Goal: Transaction & Acquisition: Purchase product/service

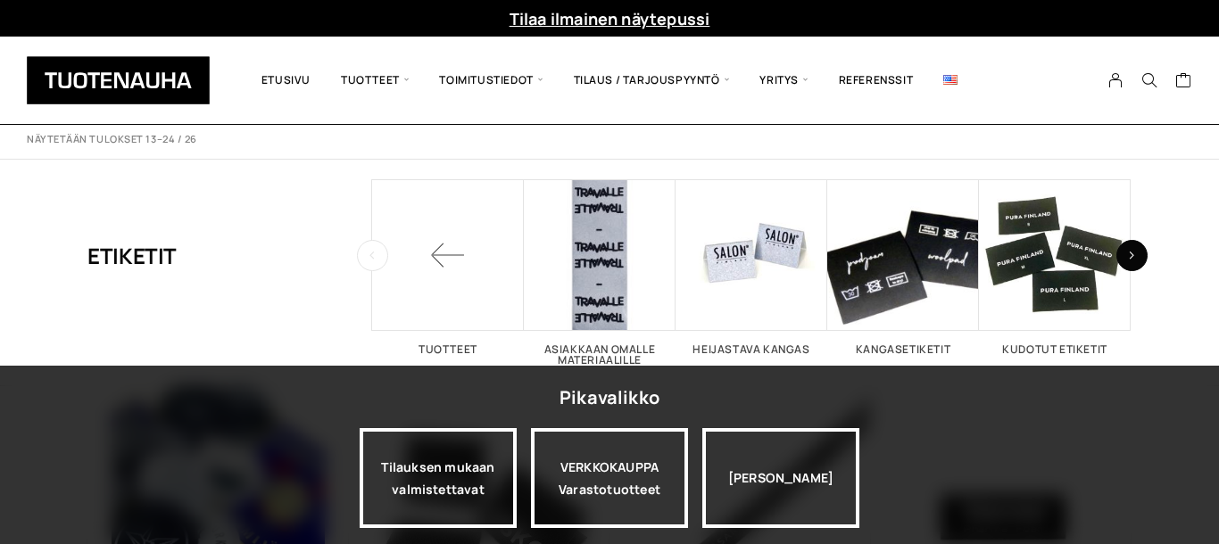
click at [1136, 253] on button "button" at bounding box center [1131, 255] width 31 height 31
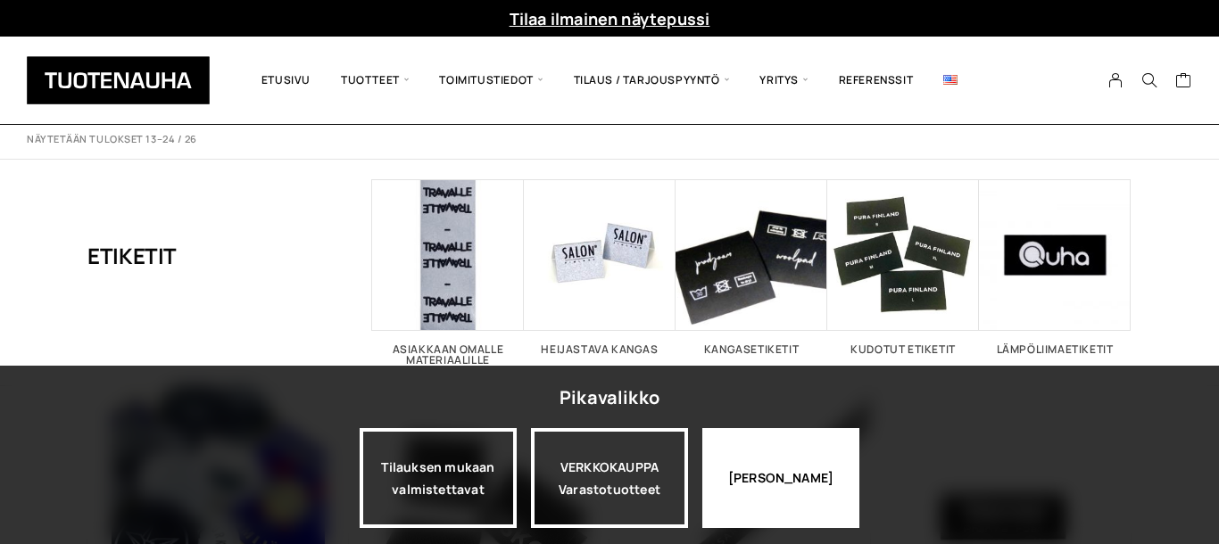
click at [748, 465] on div "Jatka katselua" at bounding box center [780, 478] width 157 height 100
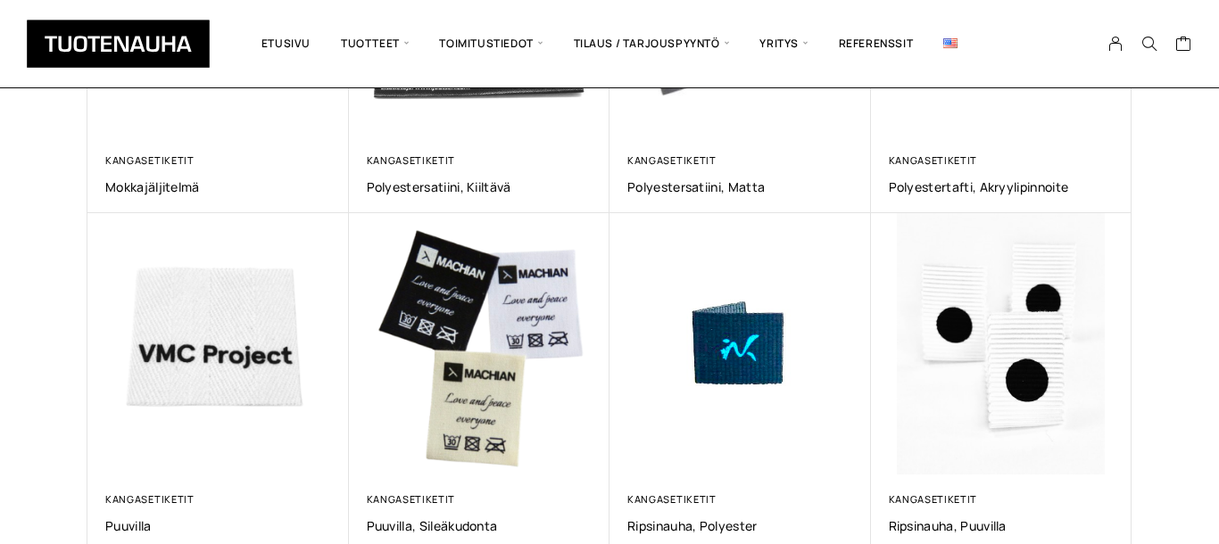
scroll to position [1017, 0]
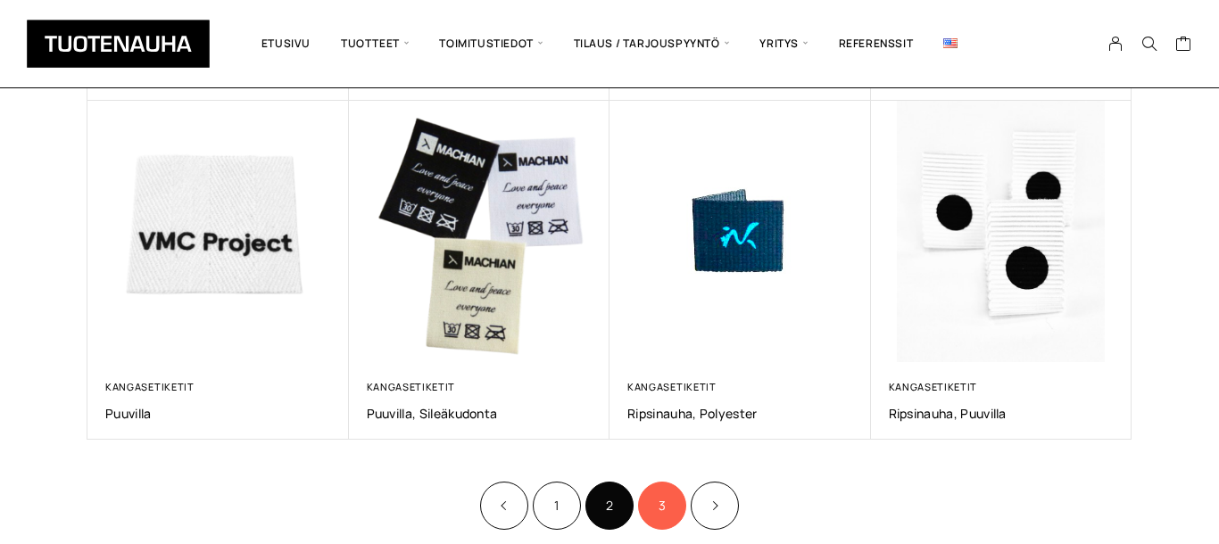
click at [664, 512] on link "3" at bounding box center [662, 506] width 48 height 48
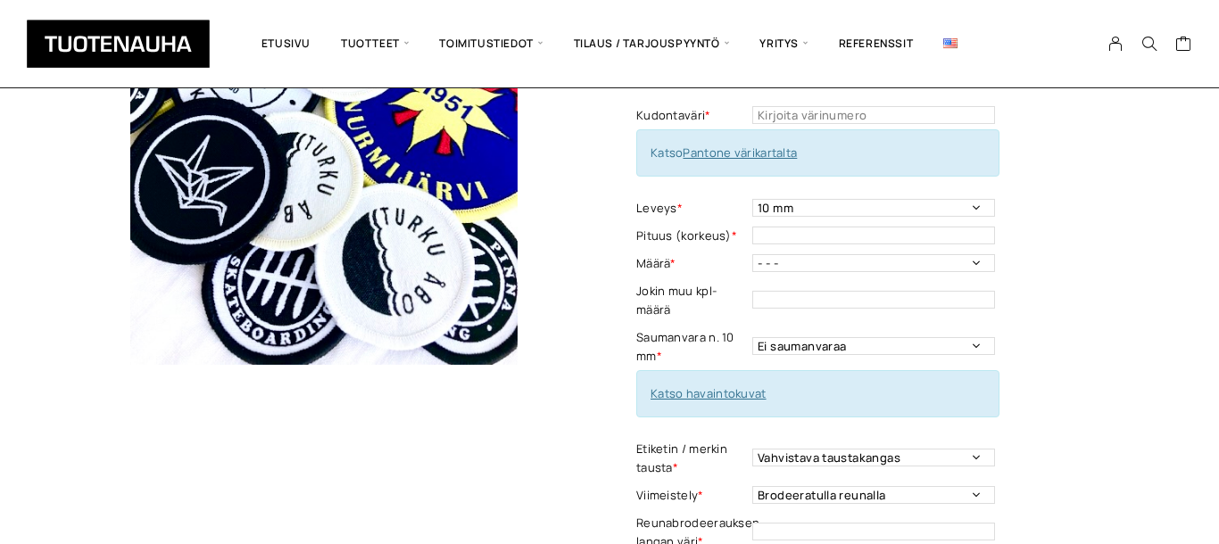
scroll to position [305, 0]
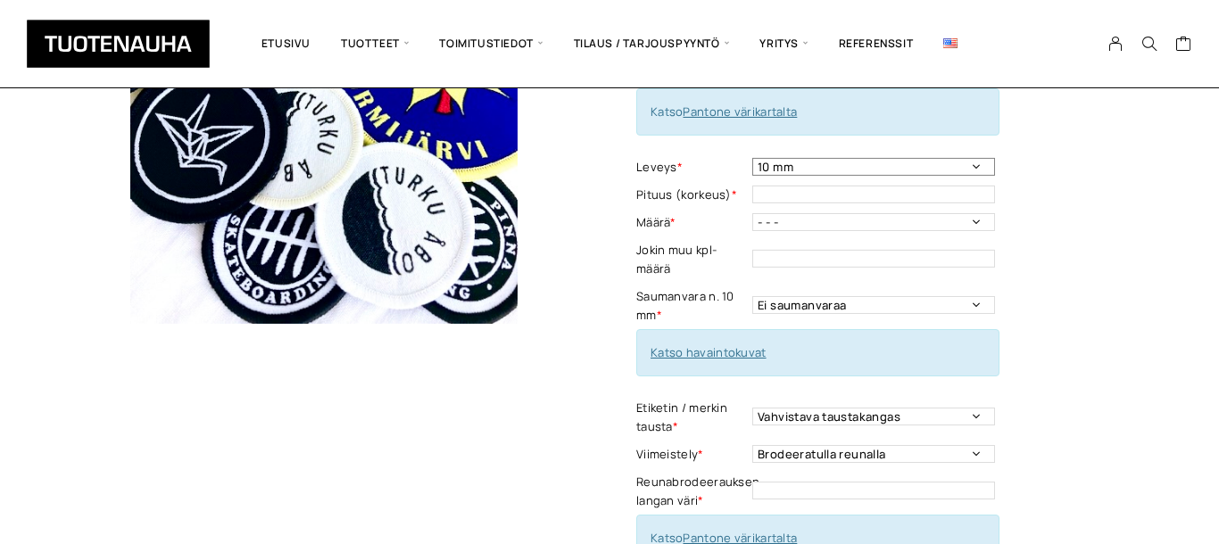
click at [752, 158] on select "10 mm 15 mm 20 mm 25 mm 30 mm 35 mm 40 mm 45 mm 50 mm 55 mm 60 mm 65 mm 70 mm" at bounding box center [873, 167] width 243 height 18
select select "40 mm"
click option "40 mm" at bounding box center [0, 0] width 0 height 0
click at [752, 213] on select "- - - 500 kpl 1000 kpl 1500 kpl 2000 kpl 2500 kpl 3000 kpl 3500 kpl 4000 kpl" at bounding box center [873, 222] width 243 height 18
select select "500 kpl"
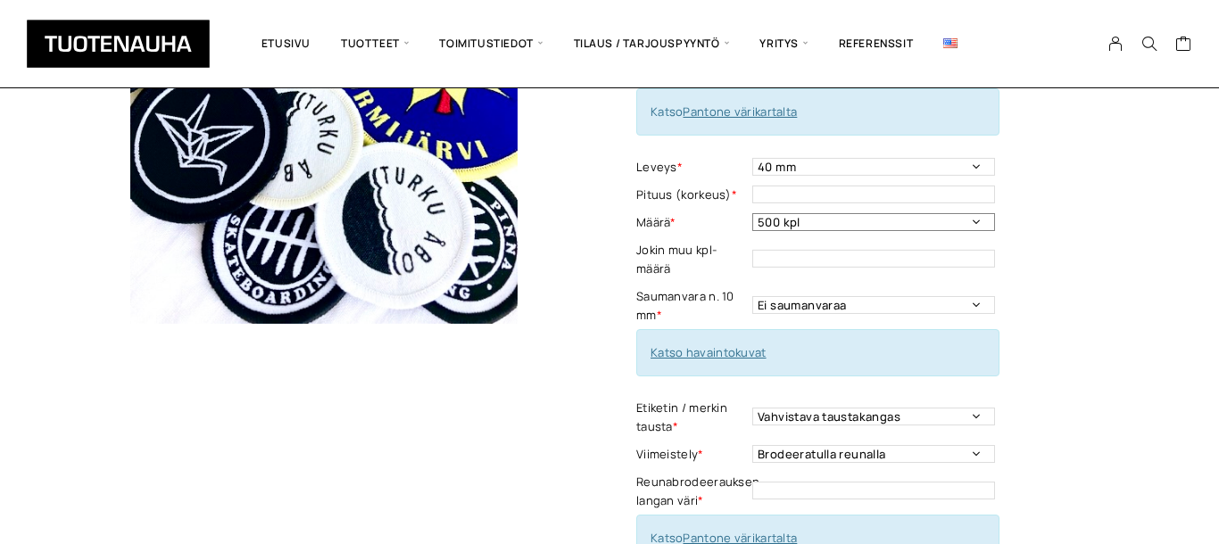
click option "500 kpl" at bounding box center [0, 0] width 0 height 0
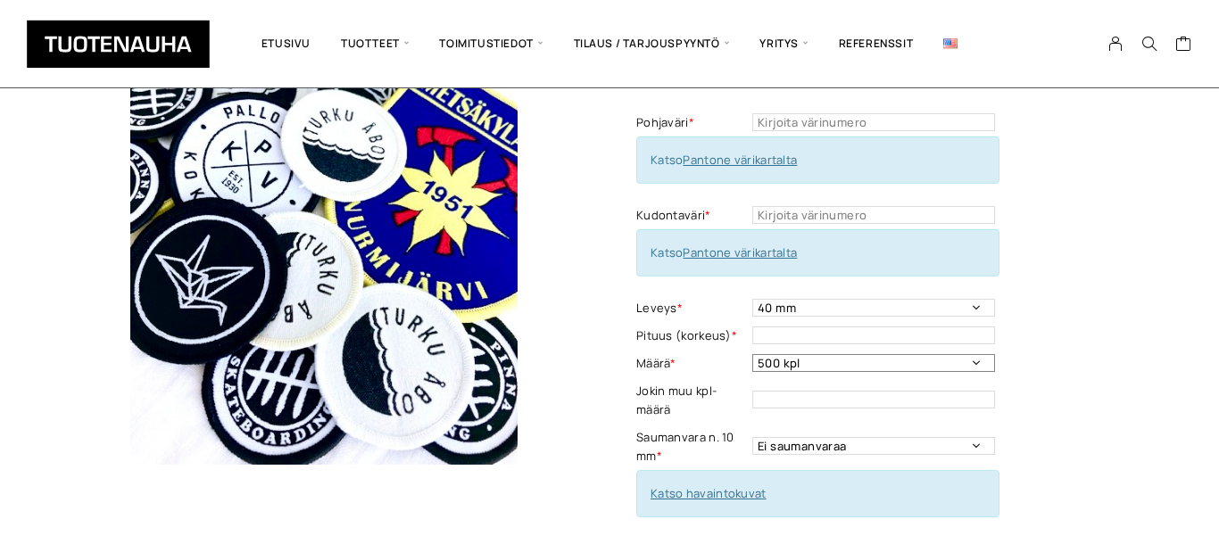
scroll to position [203, 0]
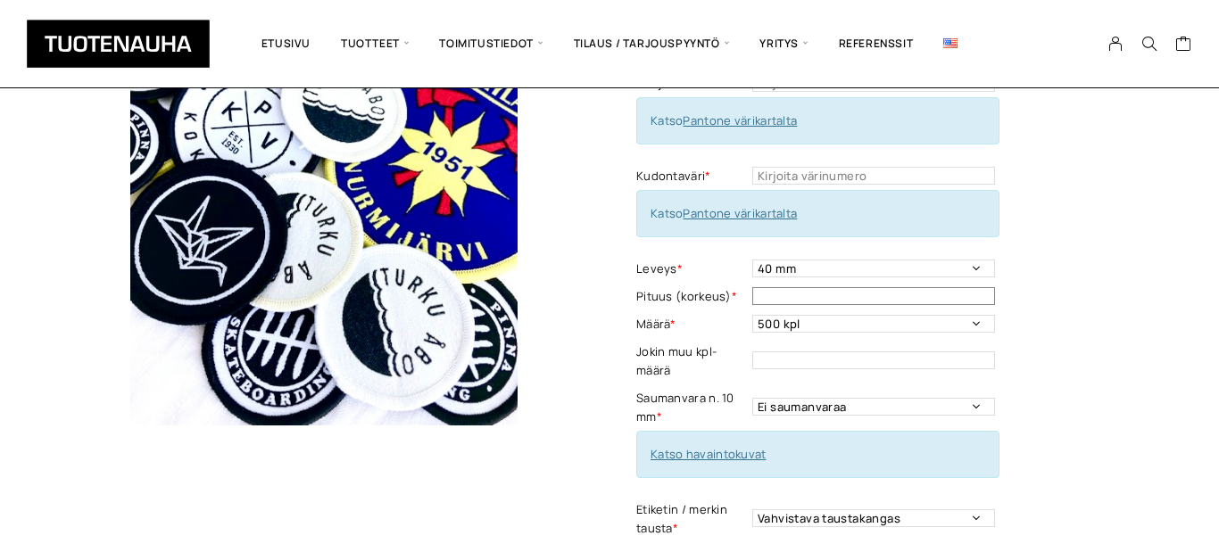
click at [885, 300] on input "text" at bounding box center [873, 296] width 243 height 18
type input "40 mm"
click at [846, 358] on input "text" at bounding box center [873, 361] width 243 height 18
click at [737, 402] on label "Saumanvara n. 10 mm *" at bounding box center [692, 407] width 112 height 37
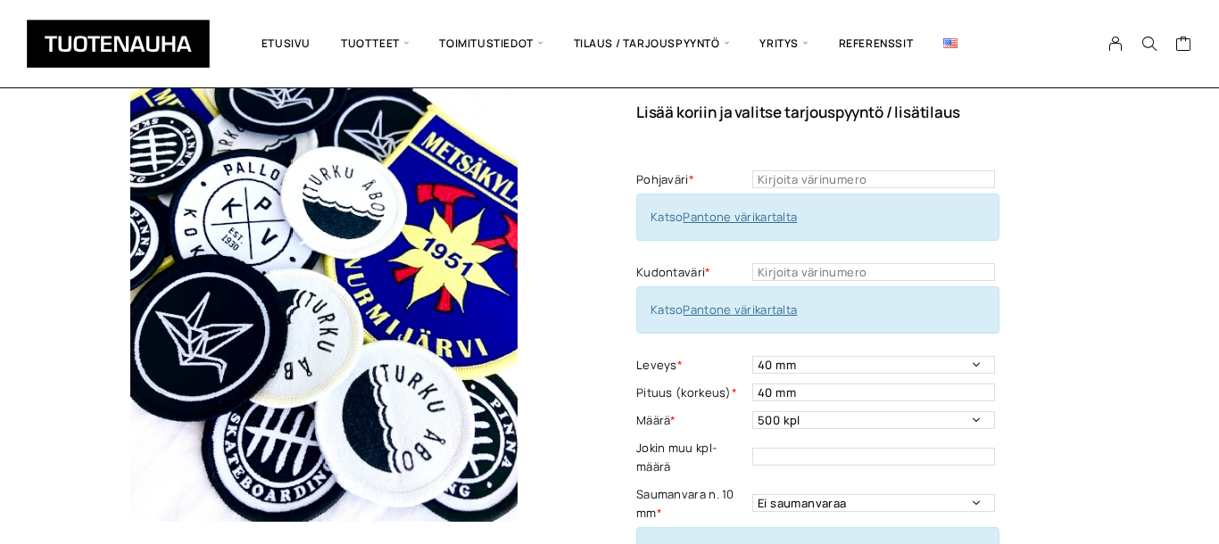
scroll to position [102, 0]
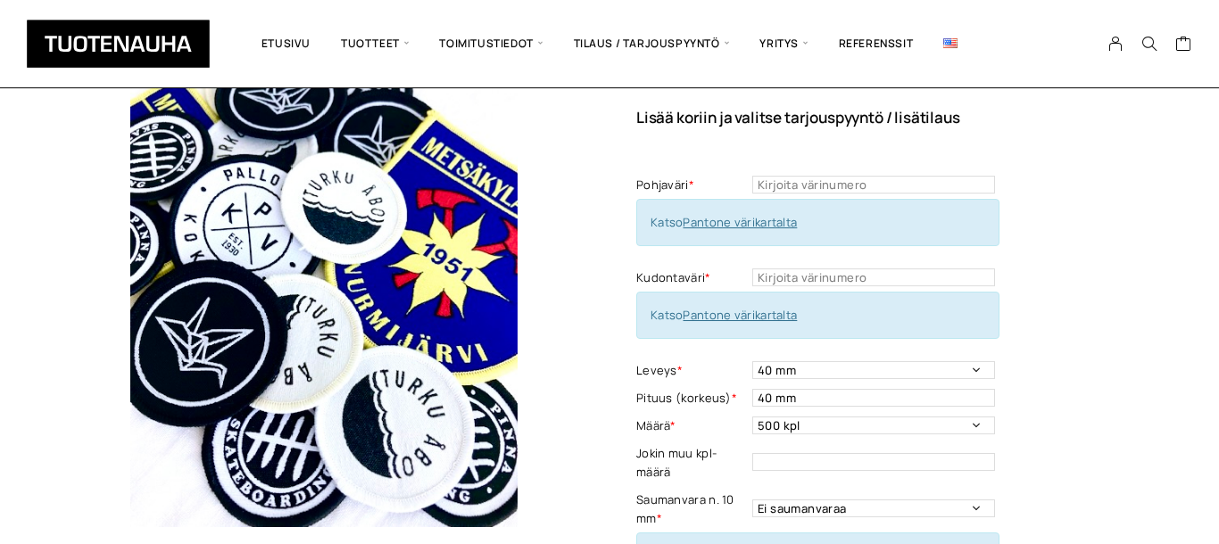
click at [760, 229] on link "Pantone värikartalta" at bounding box center [740, 222] width 114 height 16
click at [784, 185] on input "text" at bounding box center [873, 185] width 243 height 18
type input "433"
type input "434"
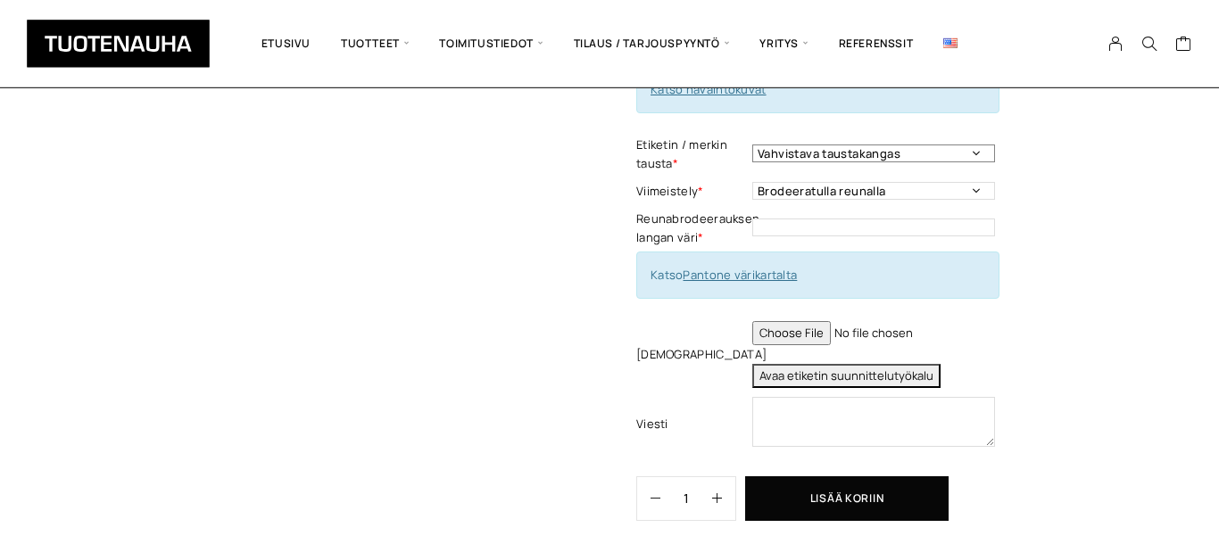
scroll to position [588, 0]
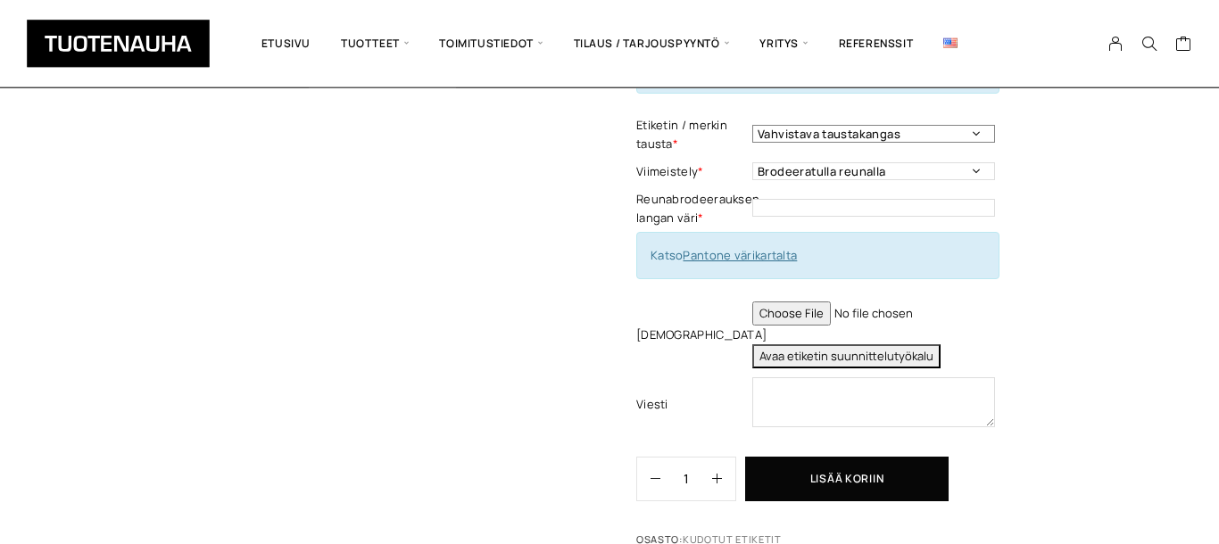
click at [752, 125] on select "Vahvistava taustakangas Liimatausta Silitystausta Velcro-tarranauha Ei lisättyä…" at bounding box center [873, 134] width 243 height 18
select select "Ei lisättyä taustaa"
click option "Ei lisättyä taustaa" at bounding box center [0, 0] width 0 height 0
click at [752, 162] on select "Brodeeratulla reunalla" at bounding box center [873, 171] width 243 height 18
click option "Brodeeratulla reunalla" at bounding box center [0, 0] width 0 height 0
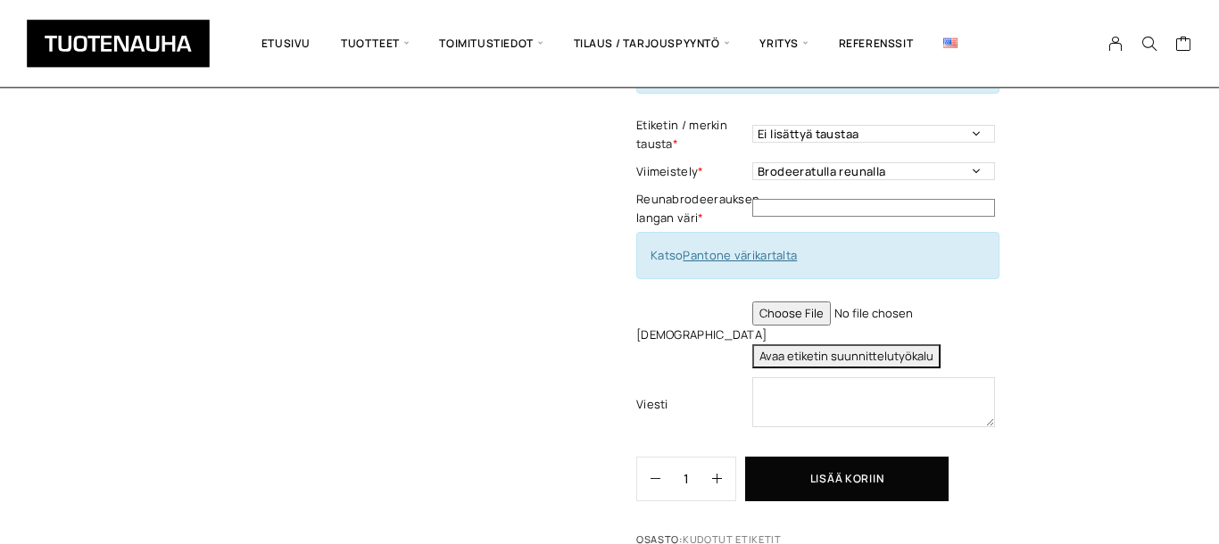
click at [891, 215] on input "text" at bounding box center [873, 208] width 243 height 18
type input "434"
click at [1014, 336] on div "Kudotut merkit, brodeeratulla reunalla Lisää koriin ja valitse tarjouspyyntö / …" at bounding box center [883, 62] width 495 height 988
click at [784, 390] on textarea at bounding box center [873, 402] width 243 height 50
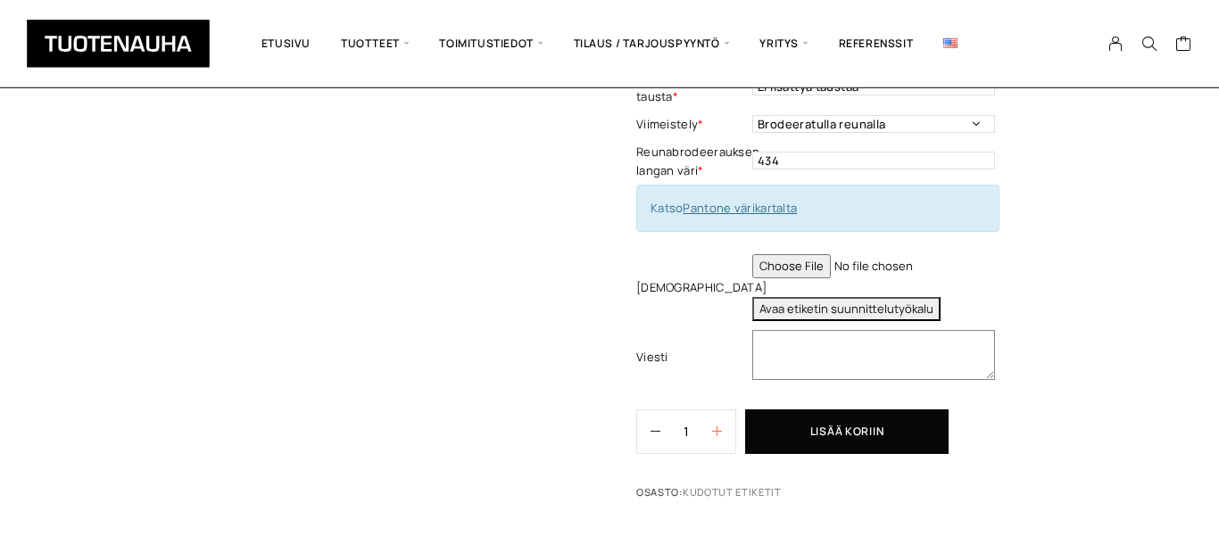
scroll to position [690, 0]
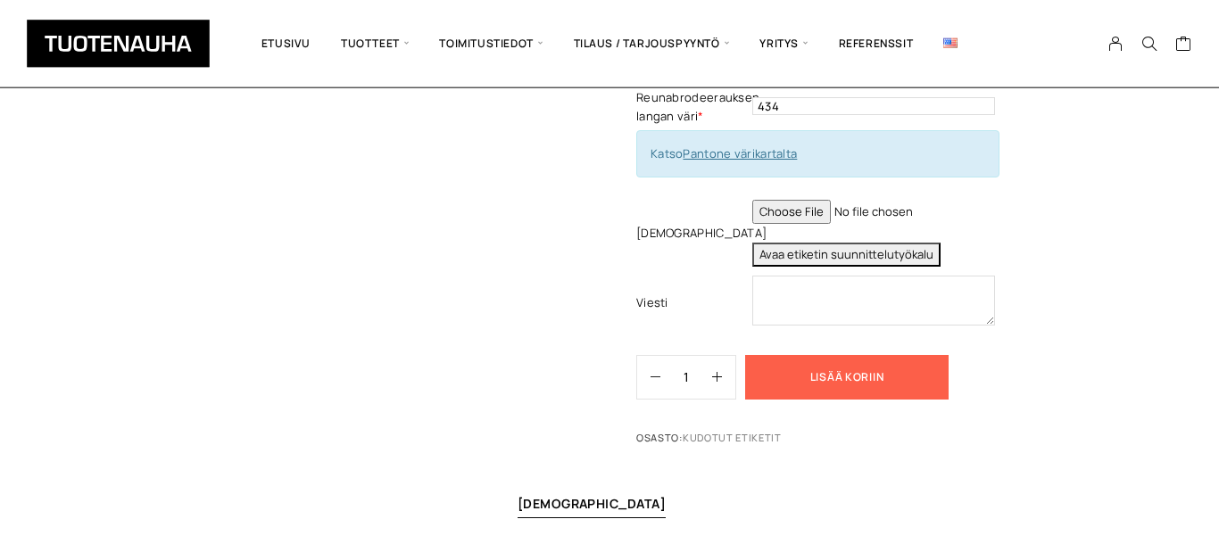
click at [799, 373] on button "Lisää koriin" at bounding box center [846, 377] width 203 height 45
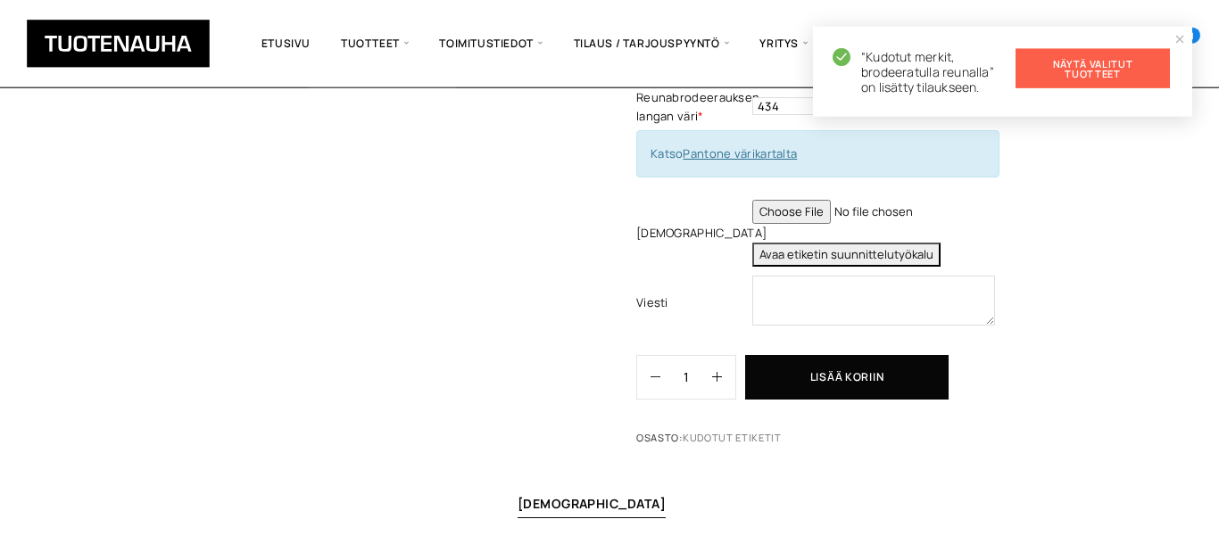
click at [1092, 66] on link "Näytä valitut tuotteet" at bounding box center [1093, 68] width 154 height 39
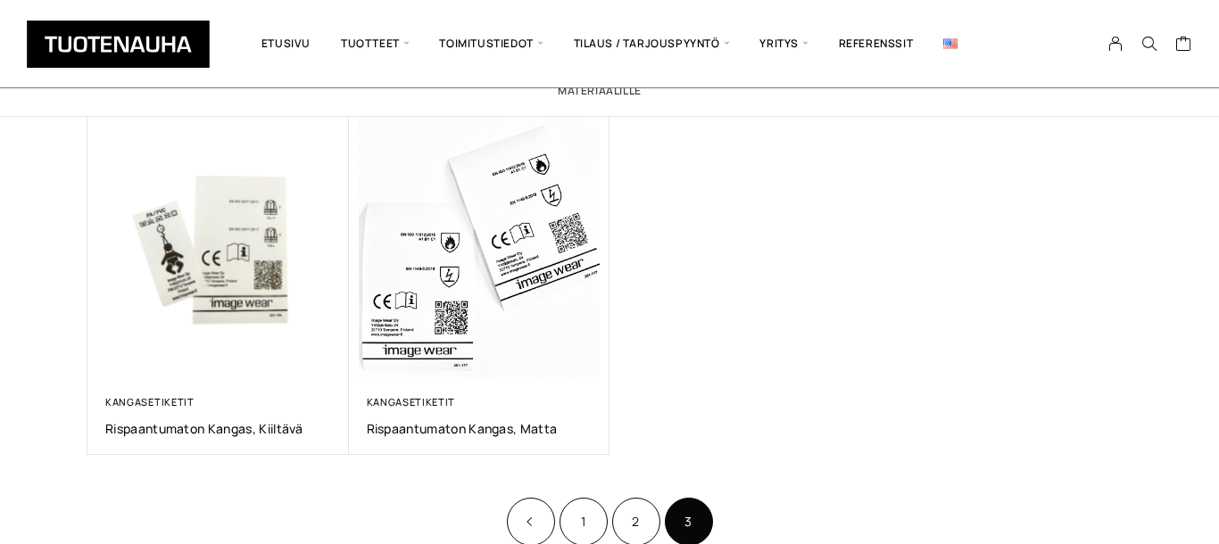
scroll to position [305, 0]
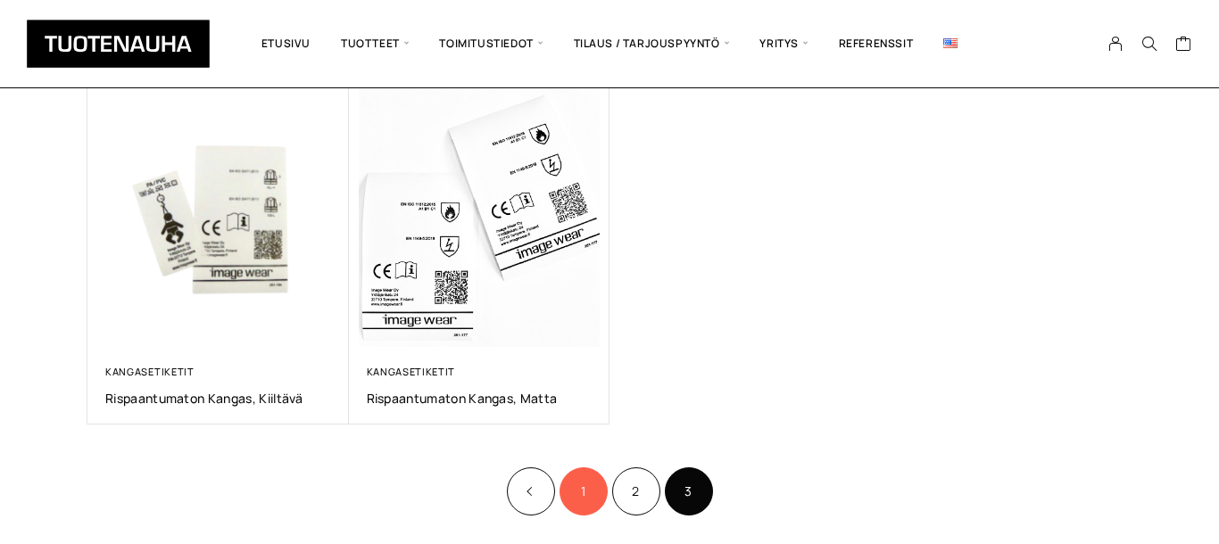
click at [573, 500] on link "1" at bounding box center [584, 492] width 48 height 48
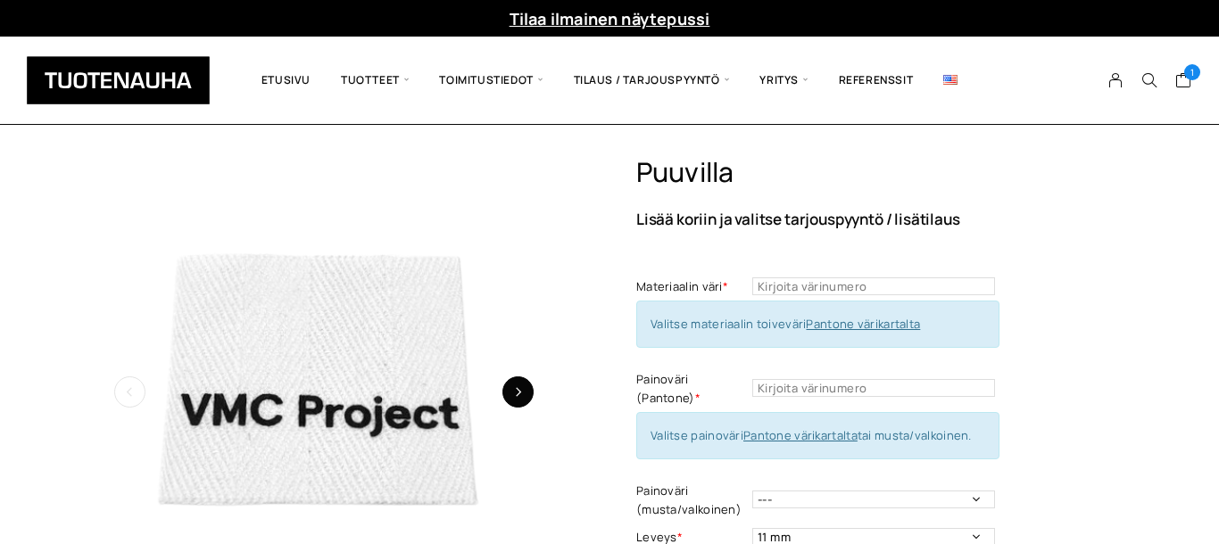
click at [517, 395] on icon "button" at bounding box center [518, 392] width 10 height 10
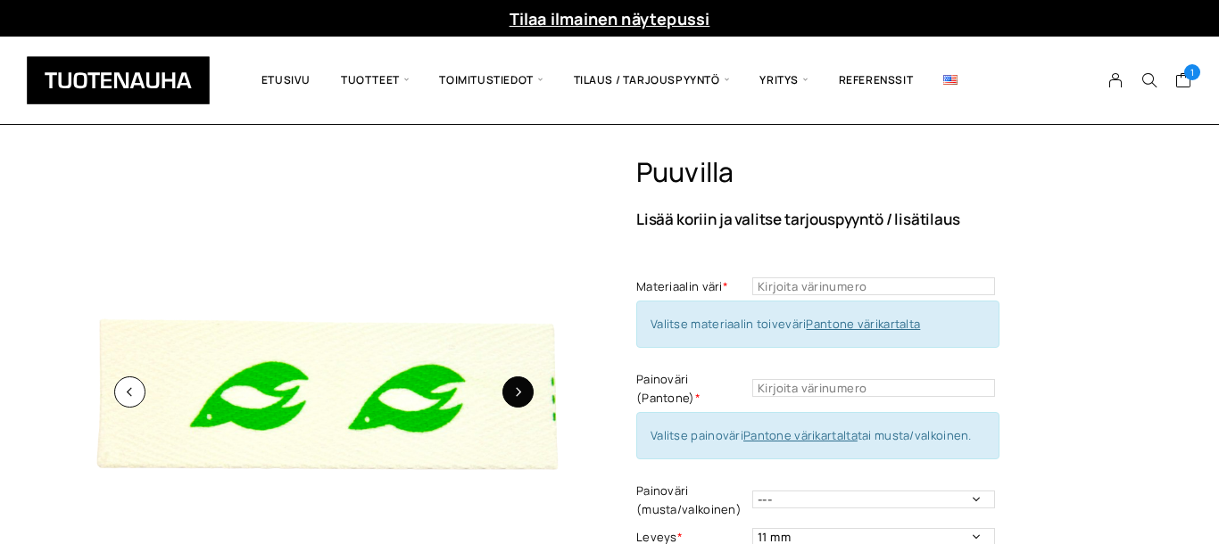
click at [516, 395] on icon "button" at bounding box center [518, 392] width 10 height 10
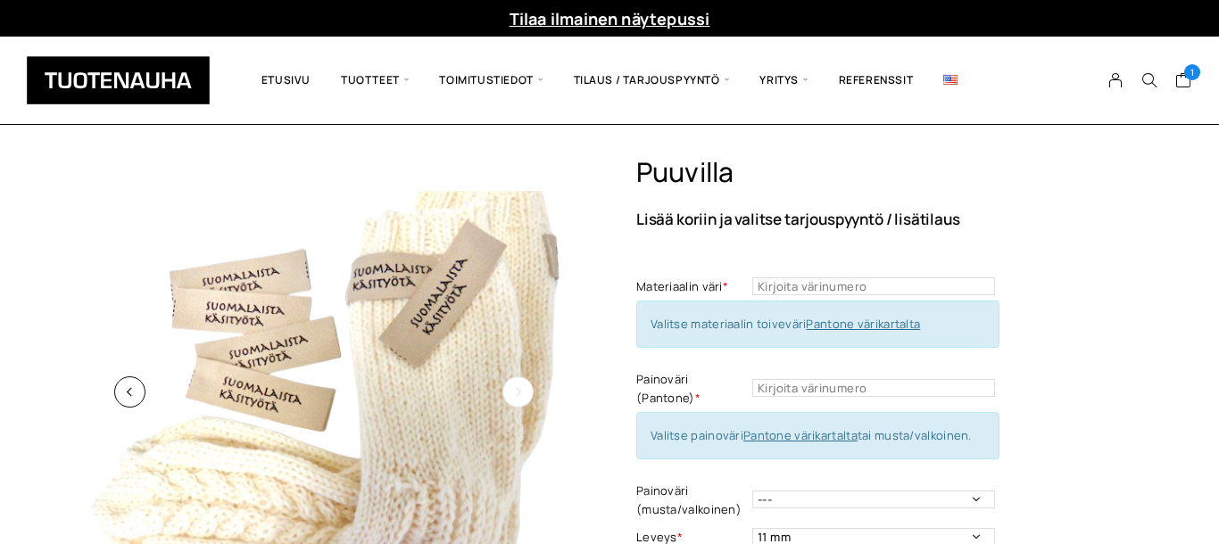
click at [516, 395] on icon "button" at bounding box center [518, 392] width 10 height 10
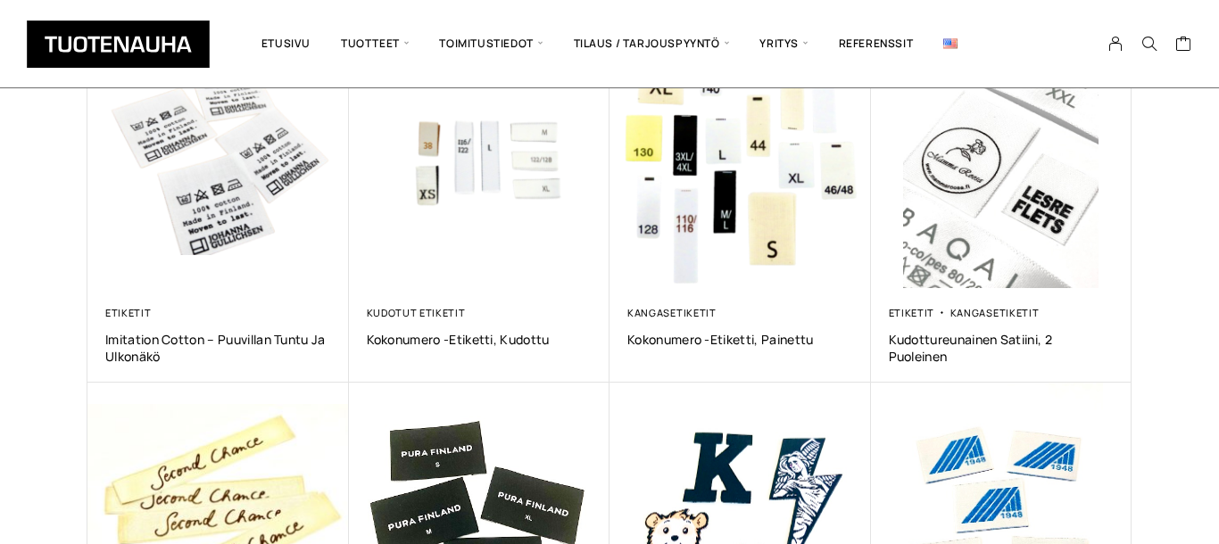
scroll to position [553, 0]
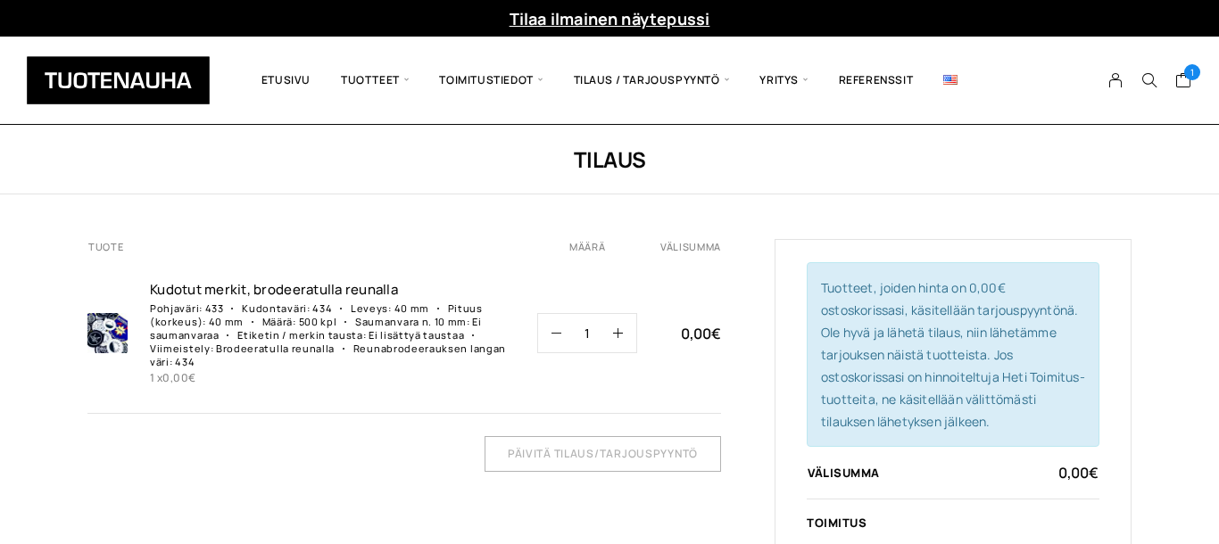
scroll to position [102, 0]
